Goal: Complete application form: Complete application form

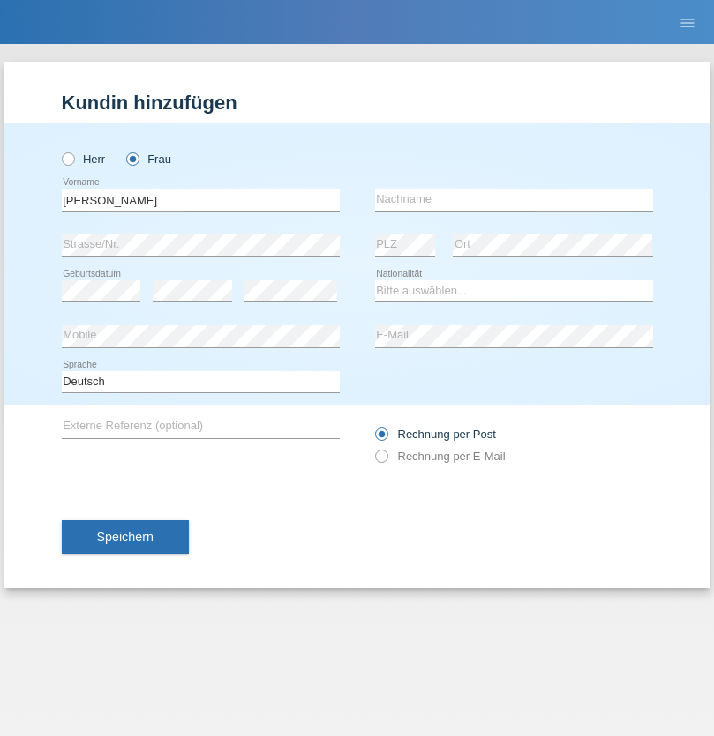
type input "[PERSON_NAME]"
click at [513, 199] on input "text" at bounding box center [514, 200] width 278 height 22
type input "[PERSON_NAME]"
select select "CH"
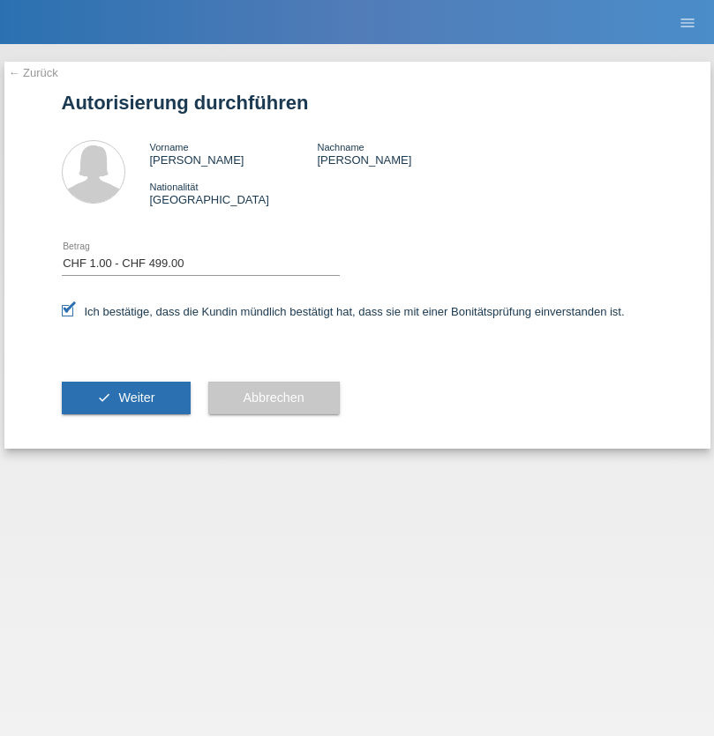
select select "1"
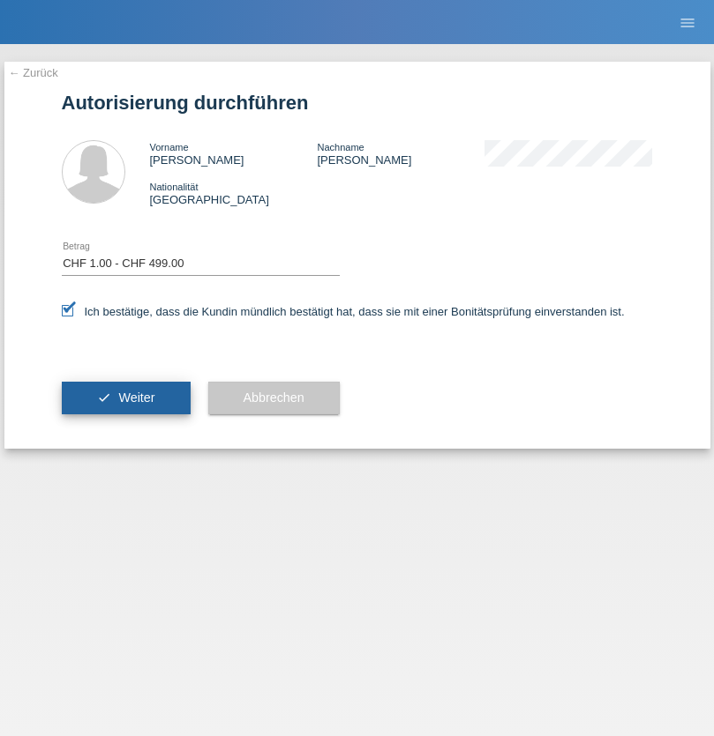
click at [125, 398] on span "Weiter" at bounding box center [136, 398] width 36 height 14
